Goal: Use online tool/utility: Utilize a website feature to perform a specific function

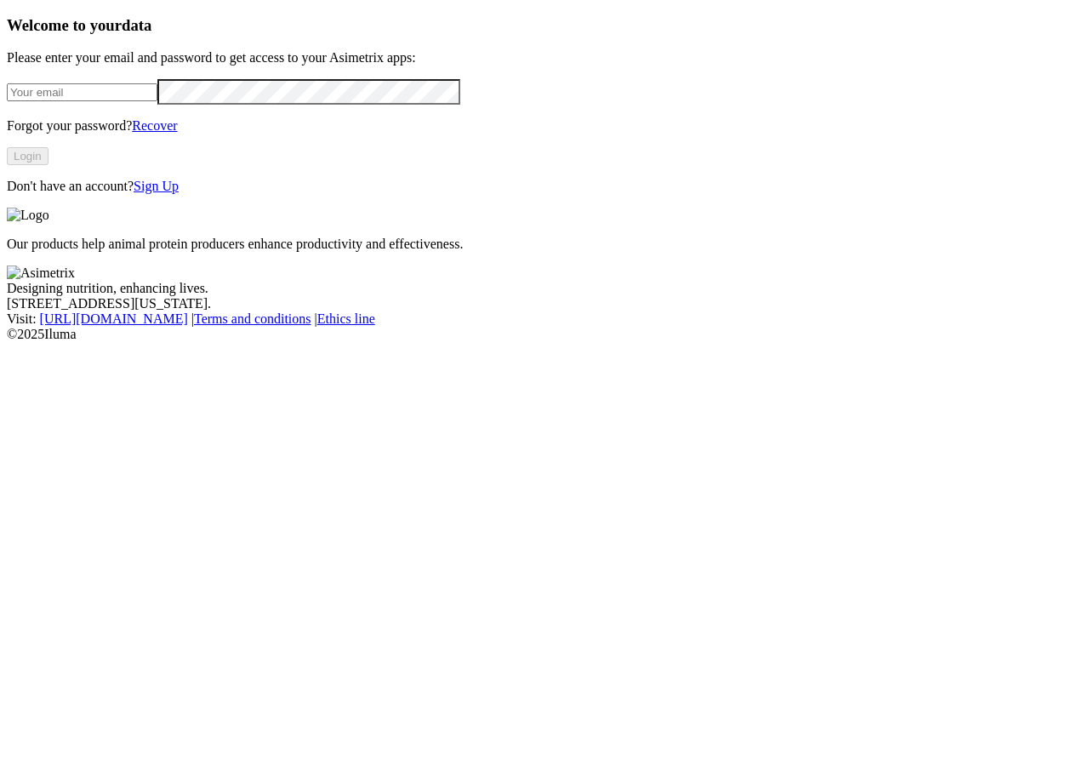
click at [148, 101] on input "email" at bounding box center [82, 92] width 151 height 18
type input "[PERSON_NAME][EMAIL_ADDRESS][PERSON_NAME][DOMAIN_NAME]"
click at [49, 165] on button "Login" at bounding box center [28, 156] width 42 height 18
